Goal: Navigation & Orientation: Find specific page/section

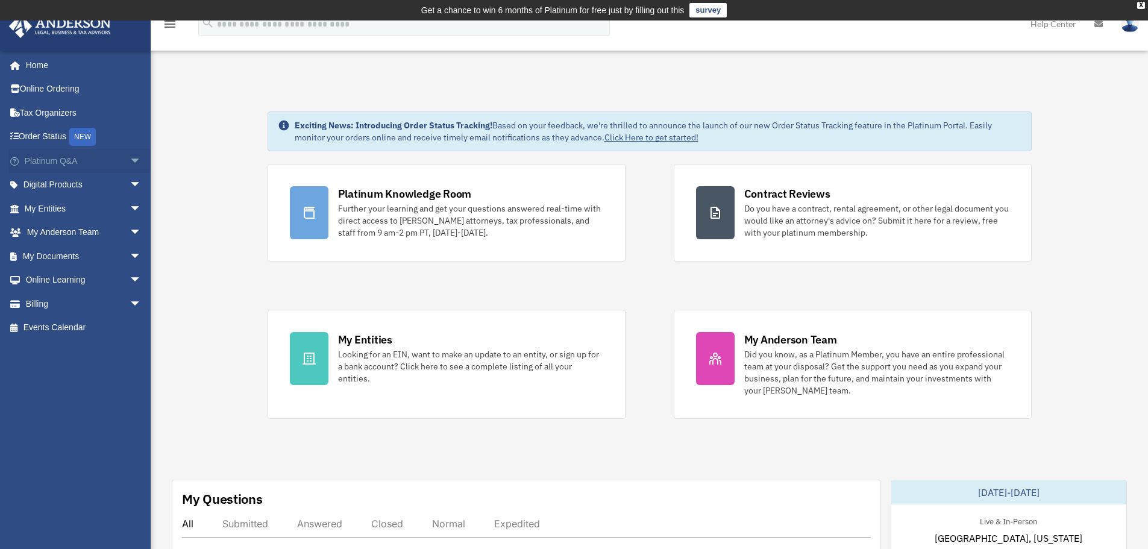
click at [130, 165] on span "arrow_drop_down" at bounding box center [142, 161] width 24 height 25
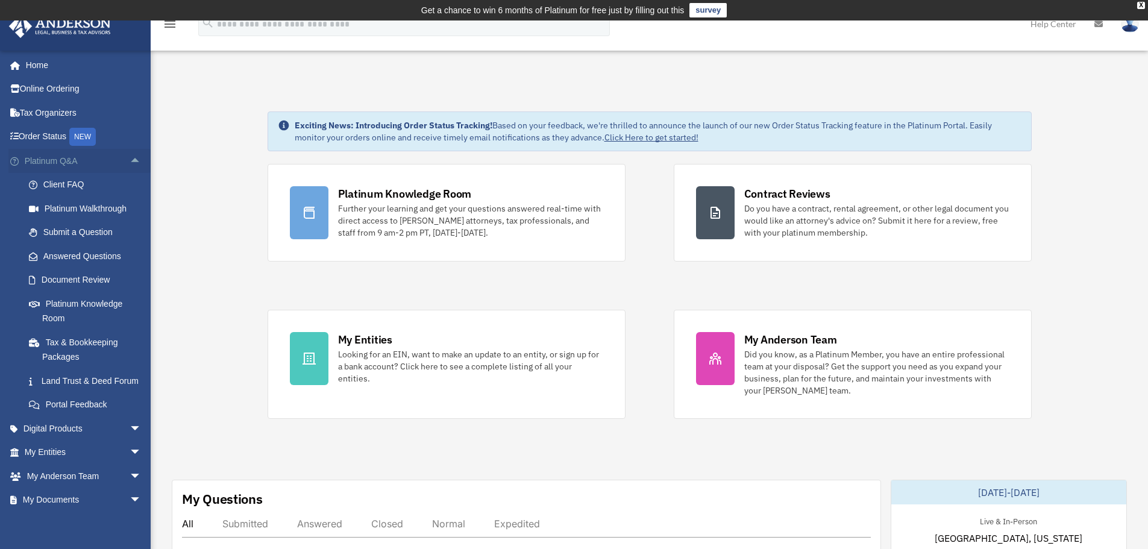
click at [130, 165] on span "arrow_drop_up" at bounding box center [142, 161] width 24 height 25
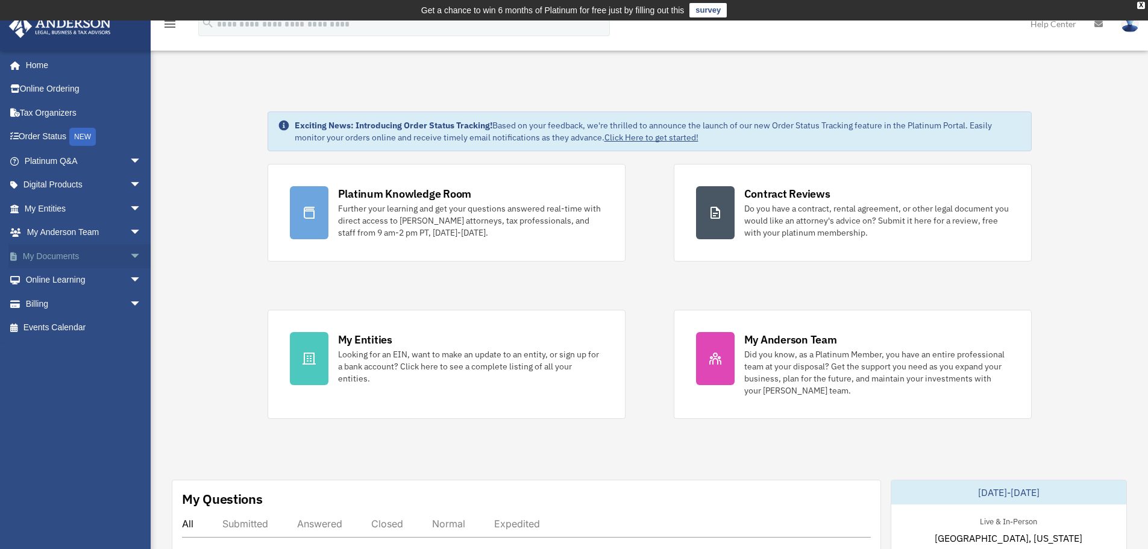
click at [112, 251] on link "My Documents arrow_drop_down" at bounding box center [83, 256] width 151 height 24
click at [130, 255] on span "arrow_drop_down" at bounding box center [142, 256] width 24 height 25
click at [130, 255] on span "arrow_drop_up" at bounding box center [142, 256] width 24 height 25
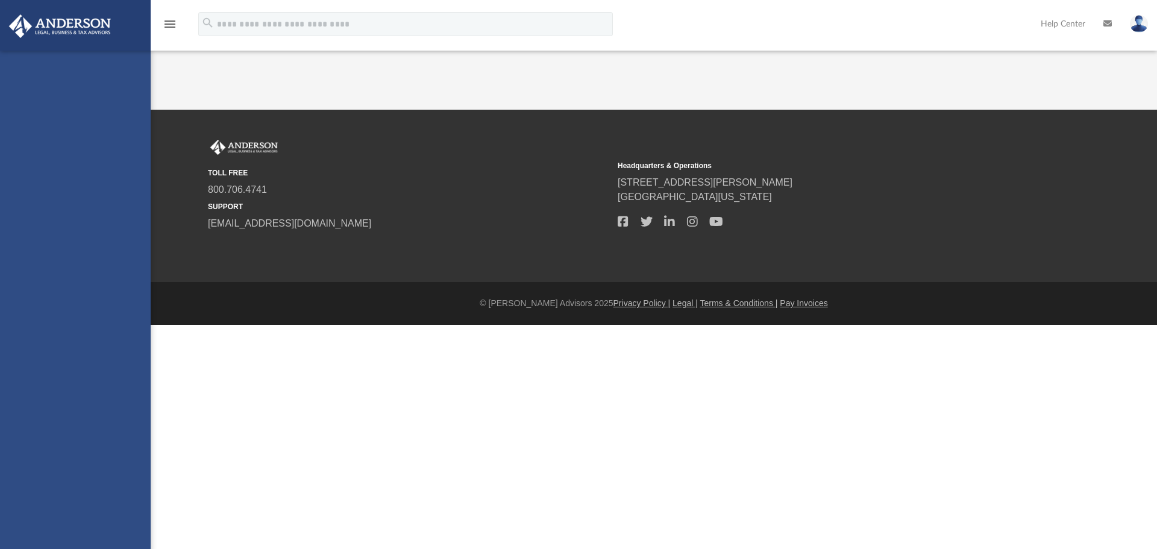
click at [123, 232] on div "[EMAIL_ADDRESS][DOMAIN_NAME] Sign Out [EMAIL_ADDRESS][DOMAIN_NAME] Home Online …" at bounding box center [75, 325] width 151 height 549
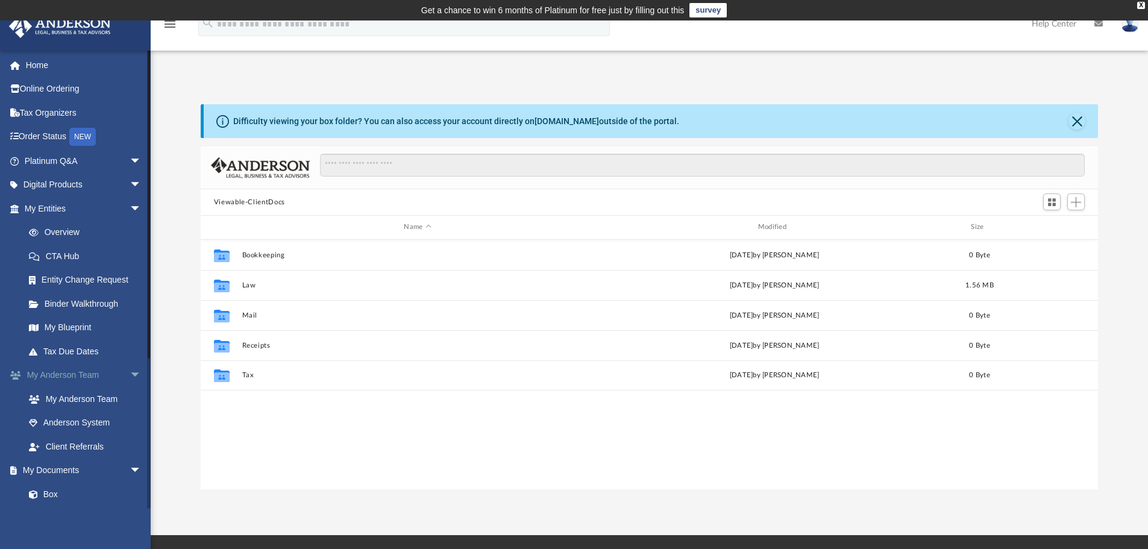
scroll to position [265, 888]
click at [116, 115] on link "Tax Organizers" at bounding box center [83, 113] width 151 height 24
click at [96, 113] on link "Tax Organizers" at bounding box center [83, 113] width 151 height 24
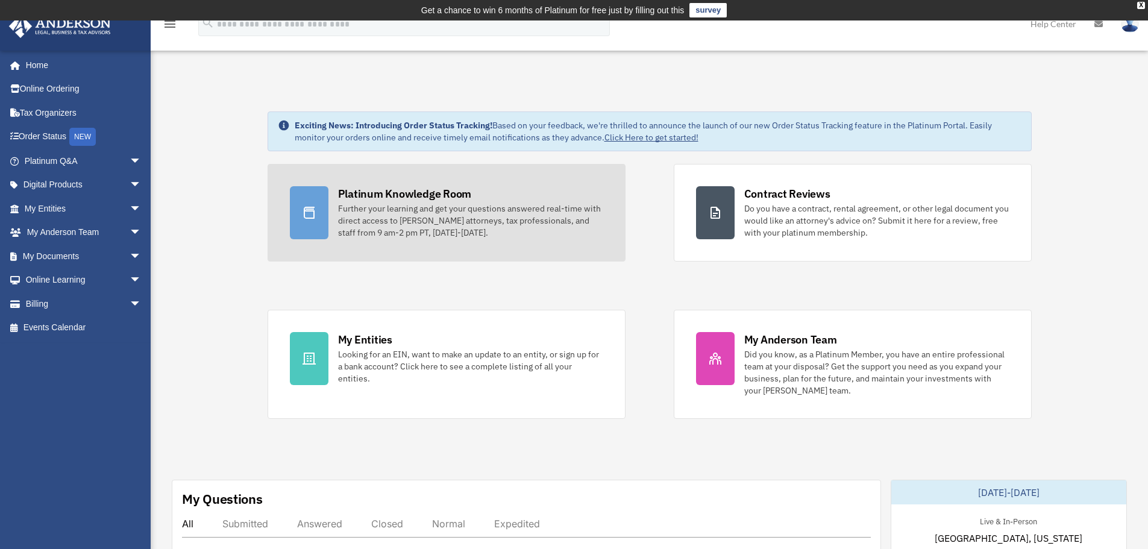
click at [550, 237] on div "Further your learning and get your questions answered real-time with direct acc…" at bounding box center [470, 221] width 265 height 36
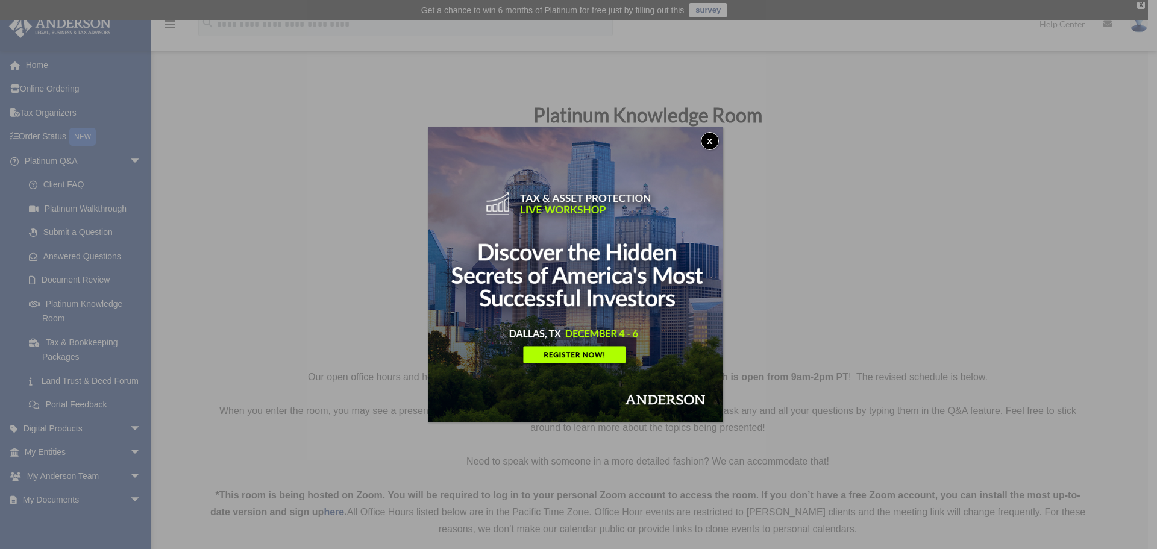
click at [714, 139] on button "x" at bounding box center [710, 141] width 18 height 18
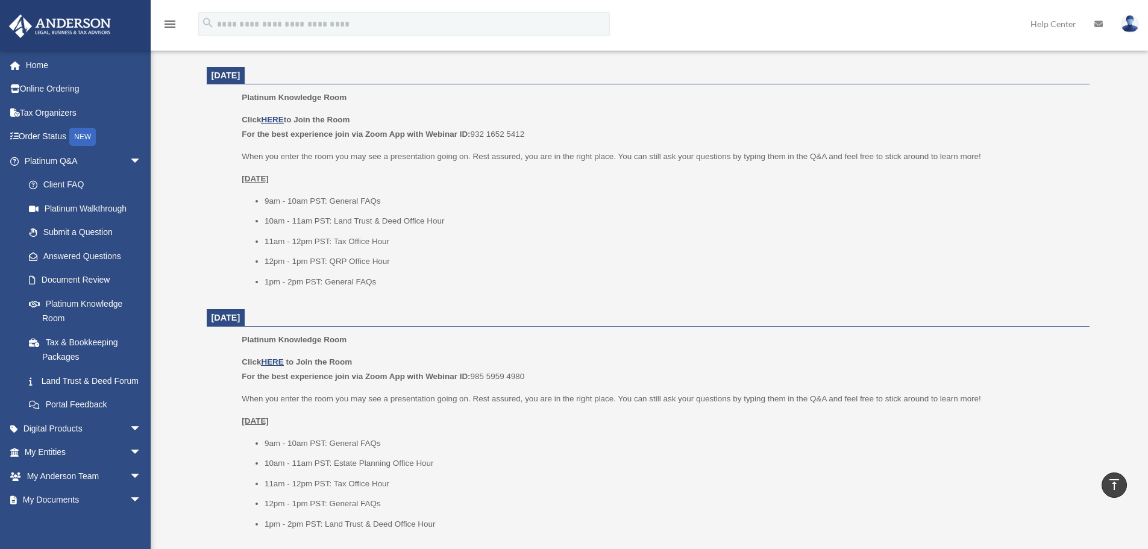
scroll to position [1025, 0]
